Goal: Task Accomplishment & Management: Manage account settings

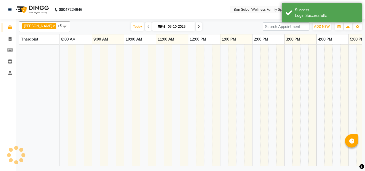
scroll to position [0, 83]
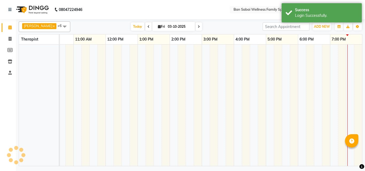
select select "en"
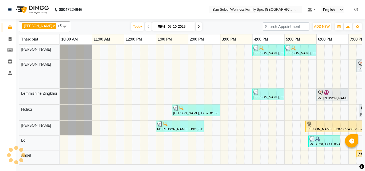
scroll to position [0, 115]
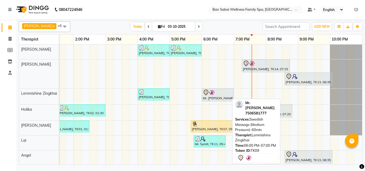
click at [226, 95] on div at bounding box center [218, 92] width 30 height 6
select select "7"
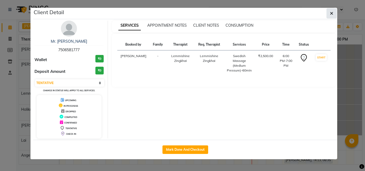
click at [330, 13] on button "button" at bounding box center [331, 13] width 10 height 10
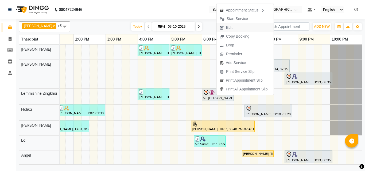
click at [230, 26] on span "Edit" at bounding box center [229, 28] width 6 height 6
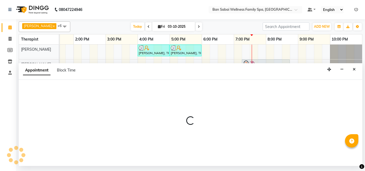
select select "tentative"
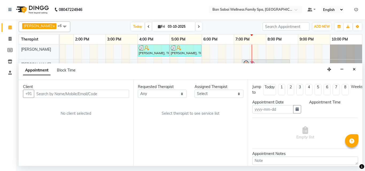
type input "03-10-2025"
select select "78551"
select select "1080"
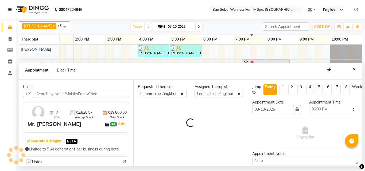
select select "4209"
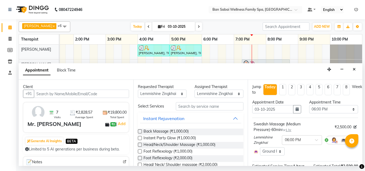
click at [63, 95] on input "text" at bounding box center [81, 94] width 95 height 8
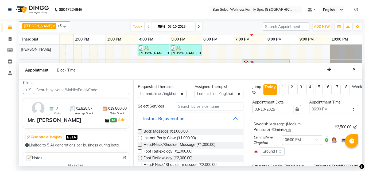
scroll to position [0, 0]
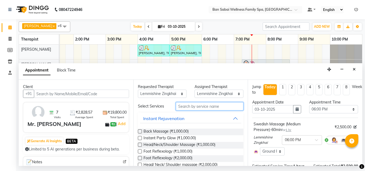
click at [199, 107] on input "text" at bounding box center [210, 106] width 68 height 8
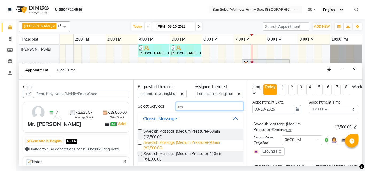
type input "sw"
click at [177, 144] on span "Swedish Massage (Medium Pressure)-90min (₹3,500.00)" at bounding box center [191, 145] width 96 height 11
checkbox input "false"
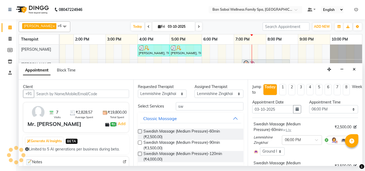
scroll to position [27, 0]
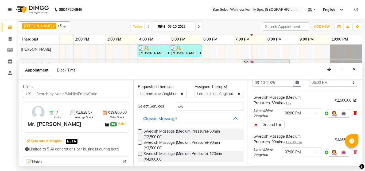
click at [353, 113] on icon at bounding box center [354, 113] width 3 height 4
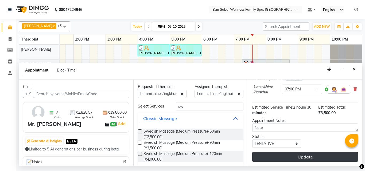
scroll to position [60, 0]
click at [301, 153] on button "Update" at bounding box center [305, 157] width 106 height 10
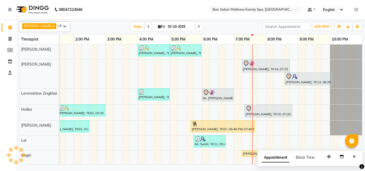
click at [358, 9] on icon at bounding box center [356, 10] width 4 height 4
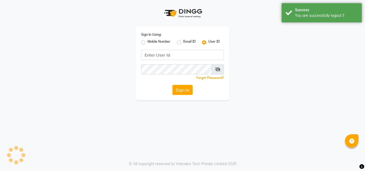
type input "8208652497"
click at [162, 44] on label "Mobile Number" at bounding box center [158, 42] width 23 height 6
click at [151, 43] on input "Mobile Number" at bounding box center [148, 40] width 3 height 3
radio input "true"
radio input "false"
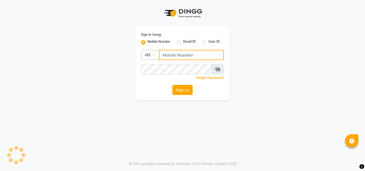
click at [169, 56] on input "Username" at bounding box center [191, 55] width 65 height 10
type input "7507461684"
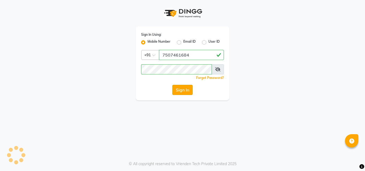
click at [180, 89] on button "Sign In" at bounding box center [182, 90] width 20 height 10
